Goal: Check status: Check status

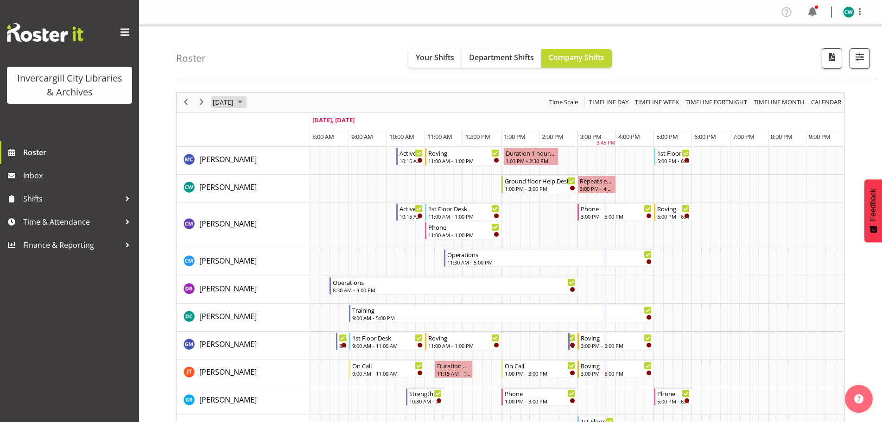
click at [246, 104] on span "September 2025" at bounding box center [240, 102] width 11 height 12
click at [277, 206] on span "25" at bounding box center [282, 205] width 14 height 14
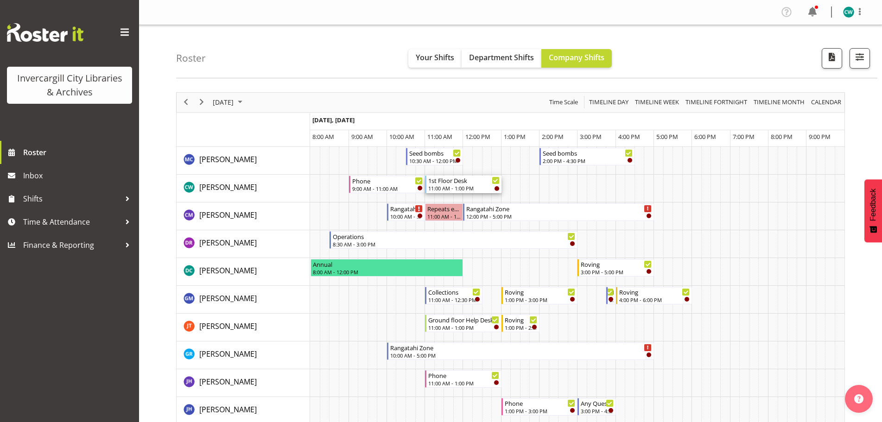
click at [466, 188] on div "11:00 AM - 1:00 PM" at bounding box center [463, 187] width 71 height 7
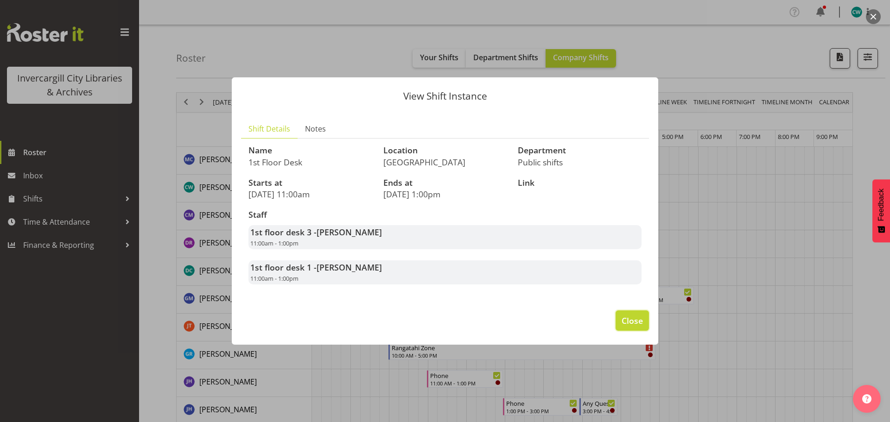
click at [635, 321] on span "Close" at bounding box center [632, 321] width 21 height 12
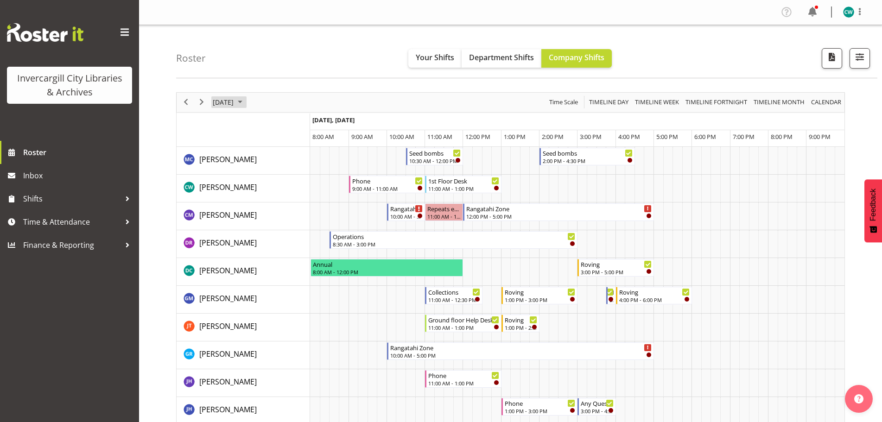
click at [246, 101] on span "September 2025" at bounding box center [240, 102] width 11 height 12
click at [268, 206] on span "24" at bounding box center [267, 205] width 14 height 14
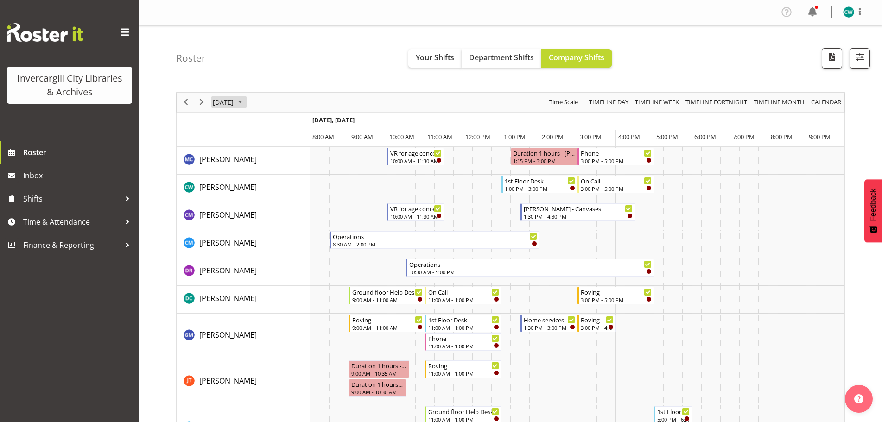
click at [246, 102] on span "September 2025" at bounding box center [240, 102] width 11 height 12
click at [280, 203] on span "25" at bounding box center [282, 205] width 14 height 14
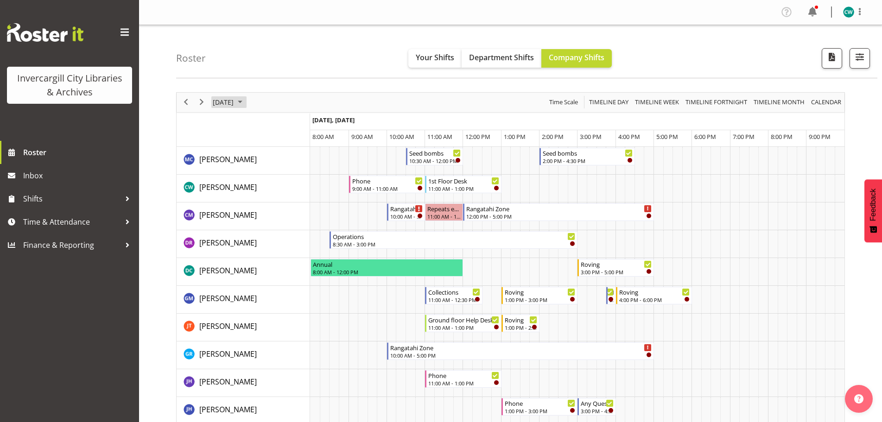
click at [246, 103] on span "September 2025" at bounding box center [240, 102] width 11 height 12
click at [253, 202] on span "23" at bounding box center [252, 205] width 14 height 14
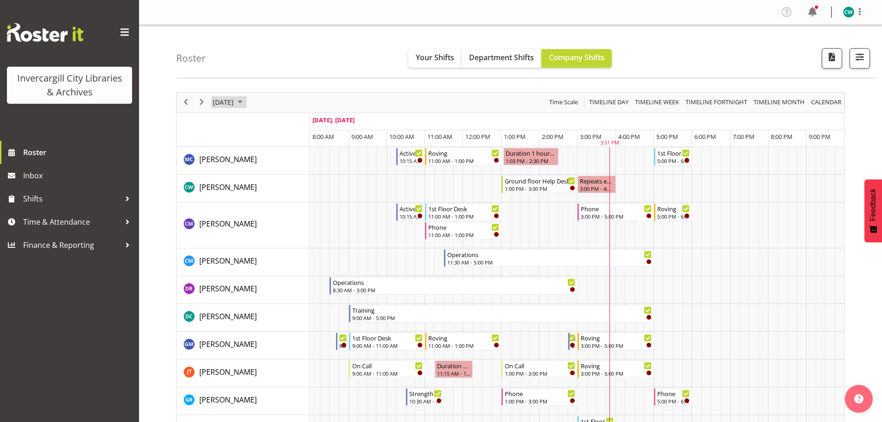
click at [246, 102] on span "September 2025" at bounding box center [240, 102] width 11 height 12
click at [268, 203] on span "24" at bounding box center [267, 205] width 14 height 14
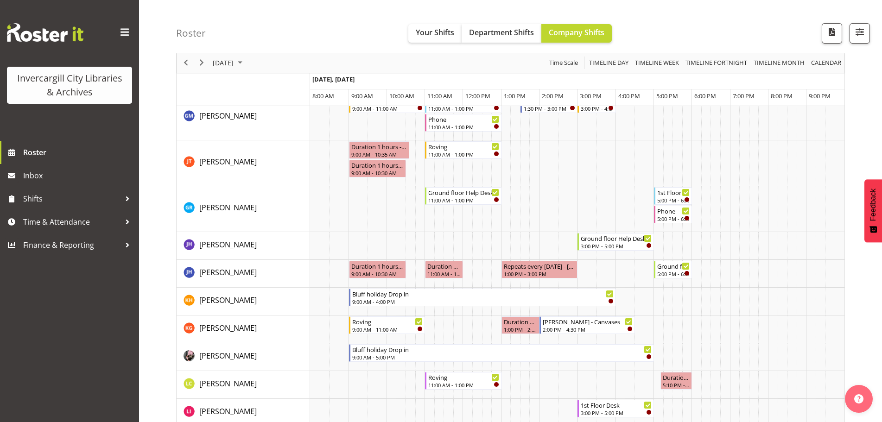
scroll to position [232, 0]
